Goal: Task Accomplishment & Management: Manage account settings

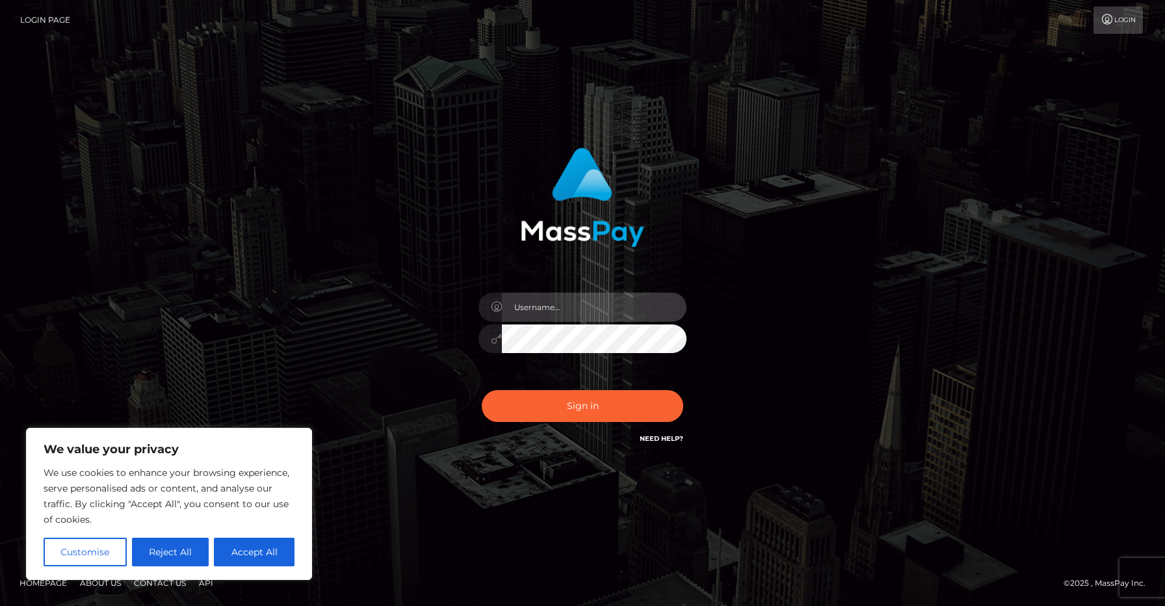
click at [550, 305] on input "text" at bounding box center [594, 306] width 185 height 29
type input "[EMAIL_ADDRESS][DOMAIN_NAME]"
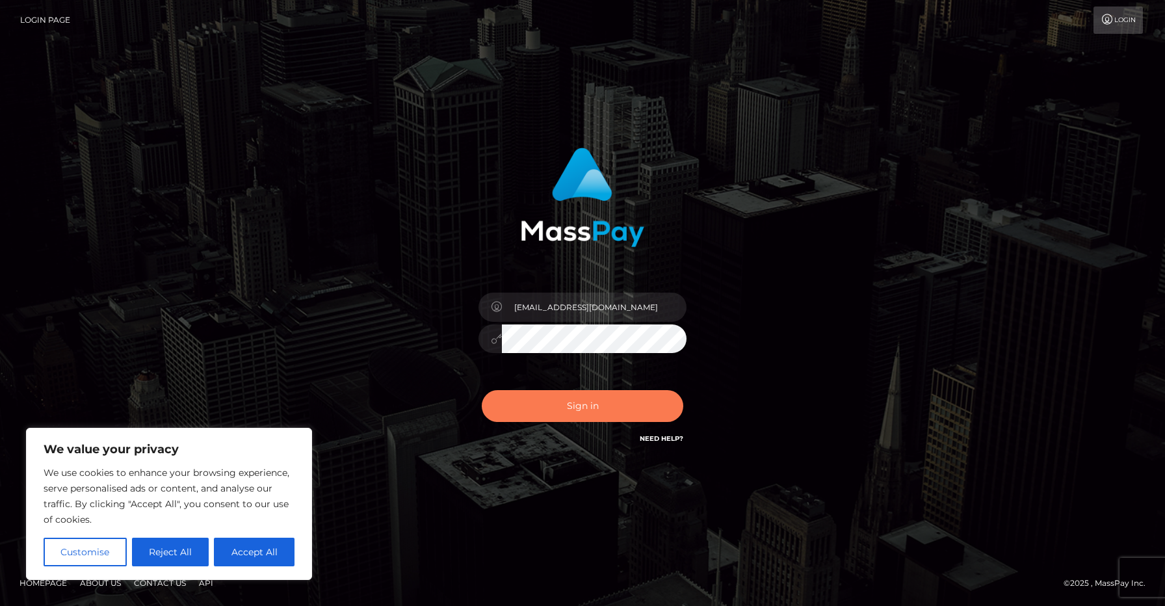
click at [591, 408] on button "Sign in" at bounding box center [582, 406] width 201 height 32
